Goal: Find specific page/section: Find specific page/section

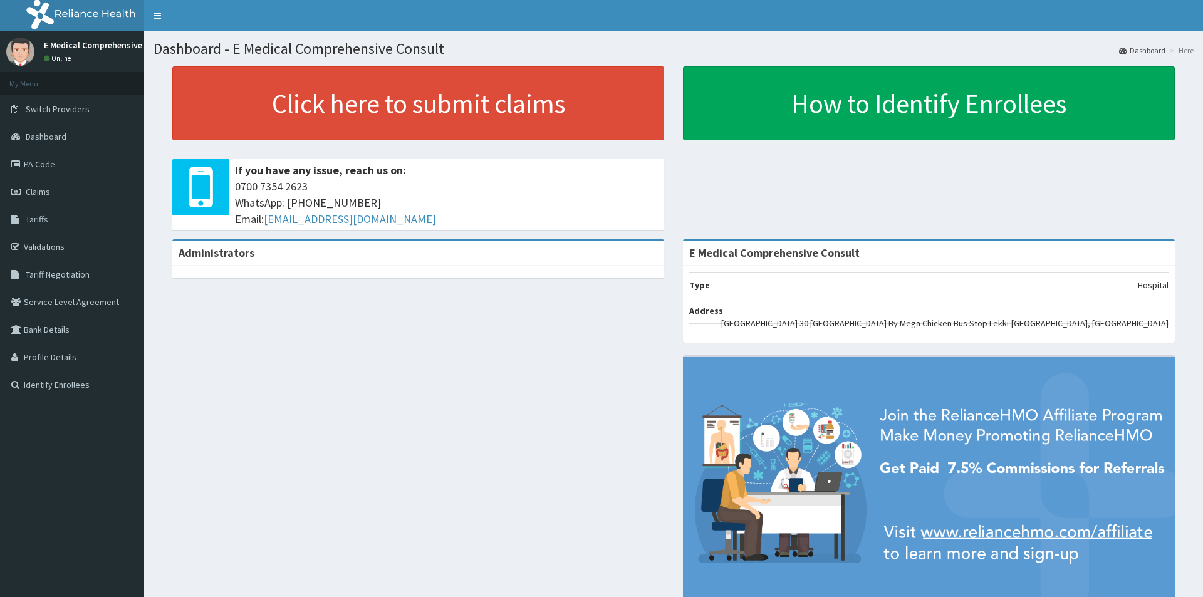
click at [44, 165] on link "PA Code" at bounding box center [72, 164] width 144 height 28
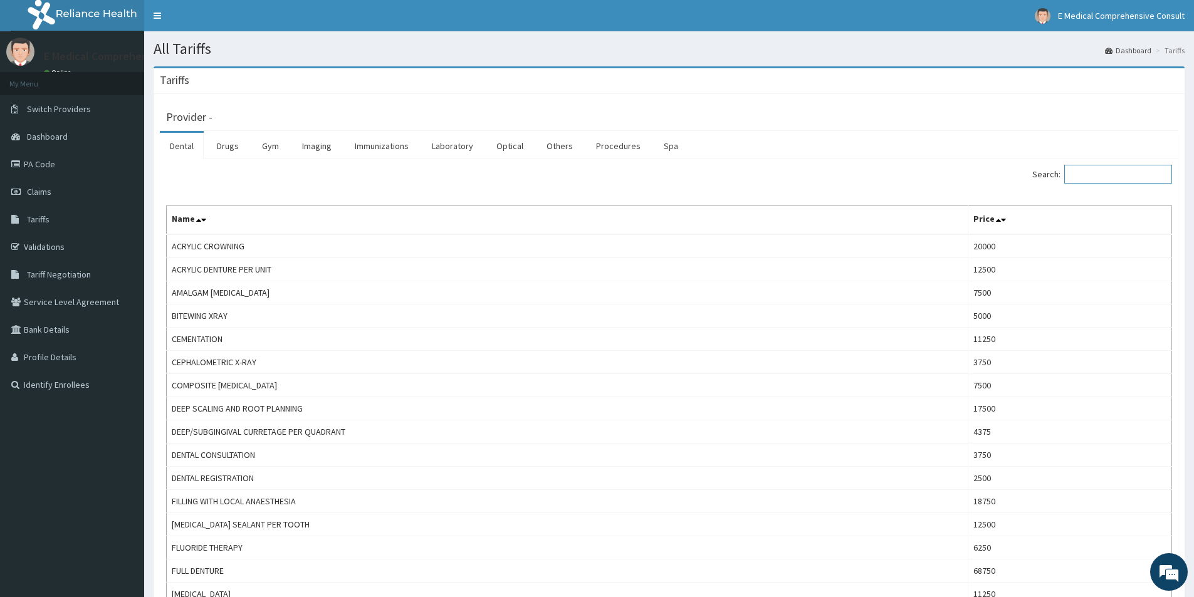
click at [1102, 179] on input "Search:" at bounding box center [1118, 174] width 108 height 19
type input "n"
click at [234, 144] on link "Drugs" at bounding box center [228, 146] width 42 height 26
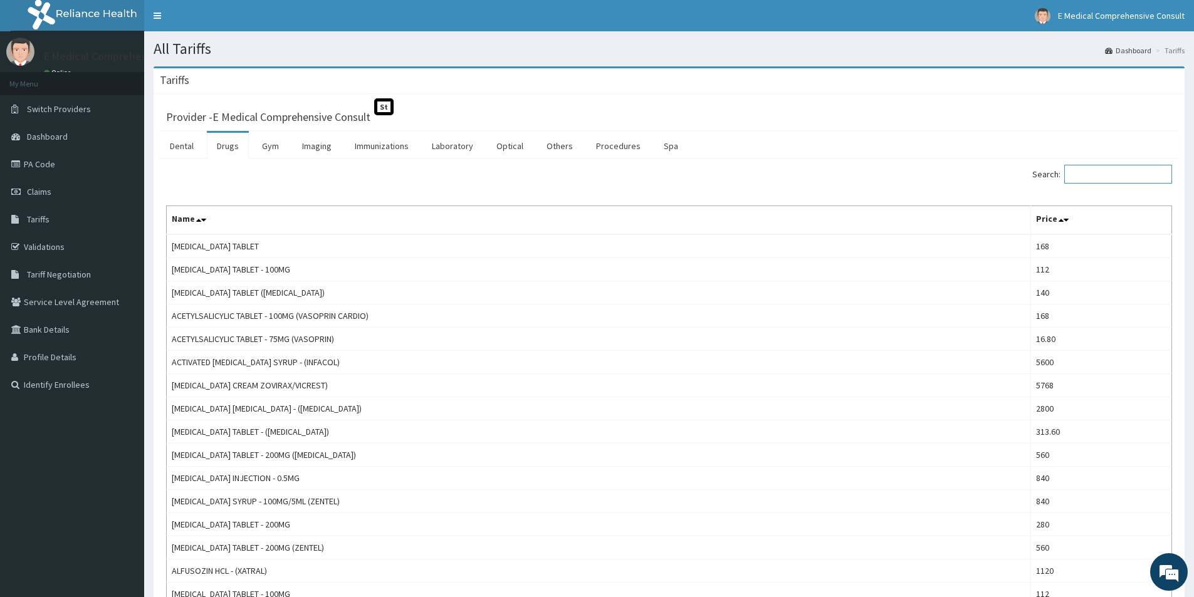
click at [1104, 173] on input "Search:" at bounding box center [1118, 174] width 108 height 19
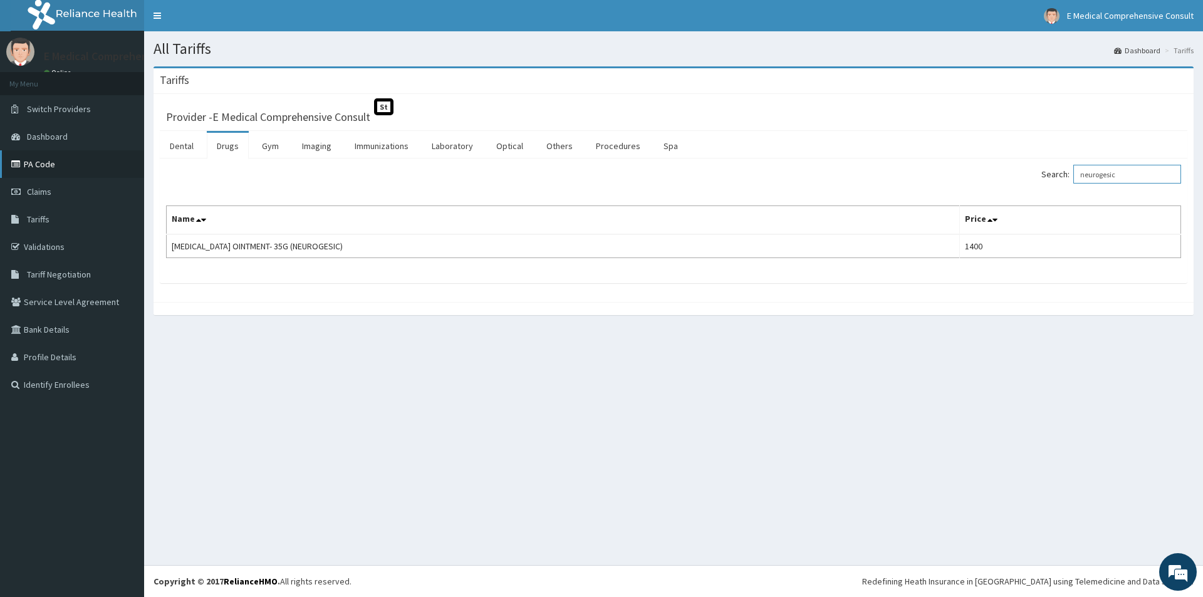
type input "neurogesic"
click at [48, 160] on link "PA Code" at bounding box center [72, 164] width 144 height 28
